Goal: Task Accomplishment & Management: Manage account settings

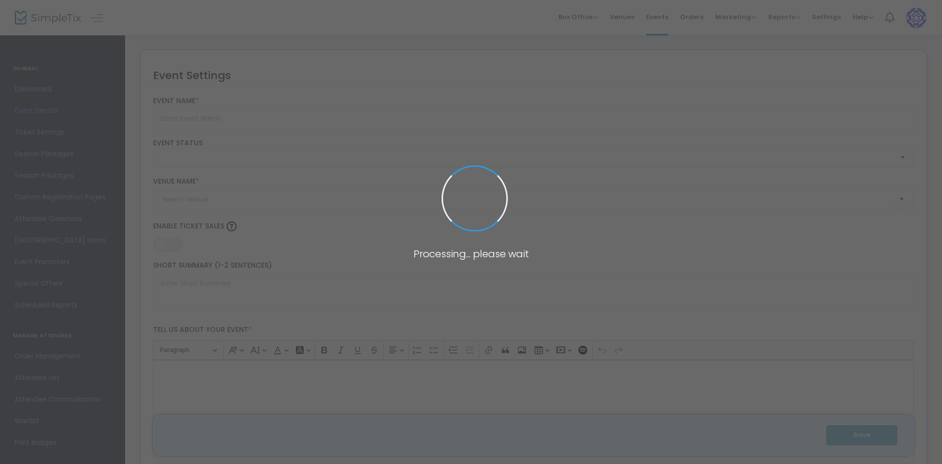
type input "Milwaukee Rock Theatre Presents: GREEN DAY’S AMERICAN IDIOT"
type textarea "Milwaukee Rock Theatre Presents: GREEN DAY’S AMERICAN IDIOT. [GEOGRAPHIC_DATA],…"
type input "Buy Tickets"
checkbox input "true"
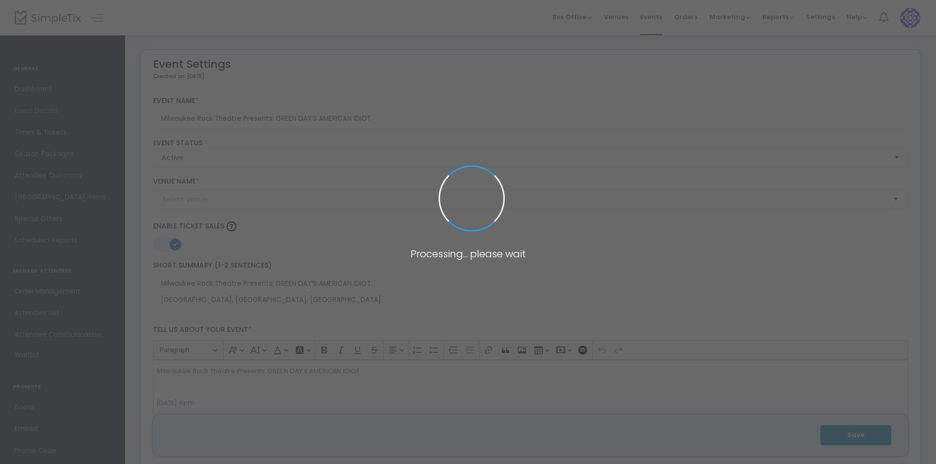
type input "Inspiration Studios"
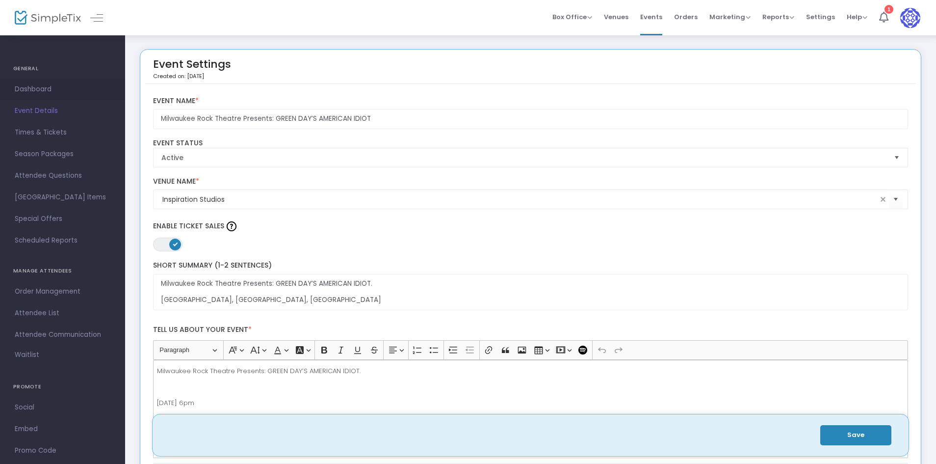
click at [36, 94] on span "Dashboard" at bounding box center [63, 89] width 96 height 13
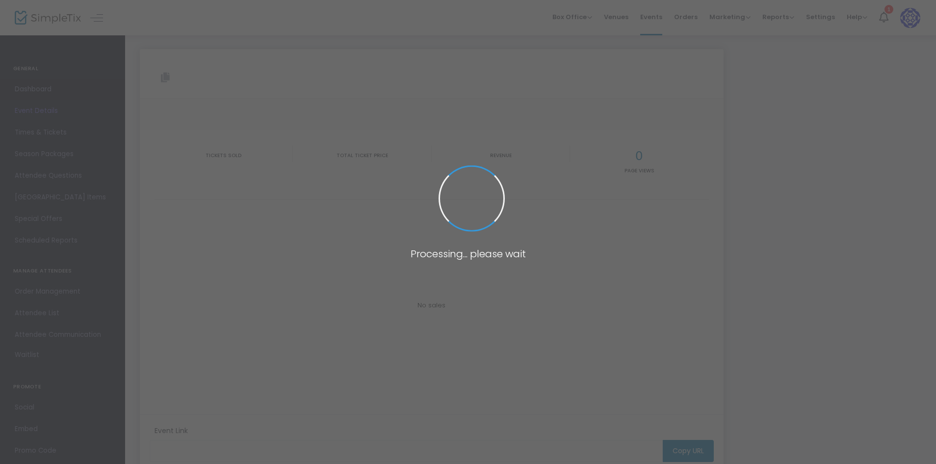
type input "[URL][DOMAIN_NAME]"
